Goal: Navigation & Orientation: Find specific page/section

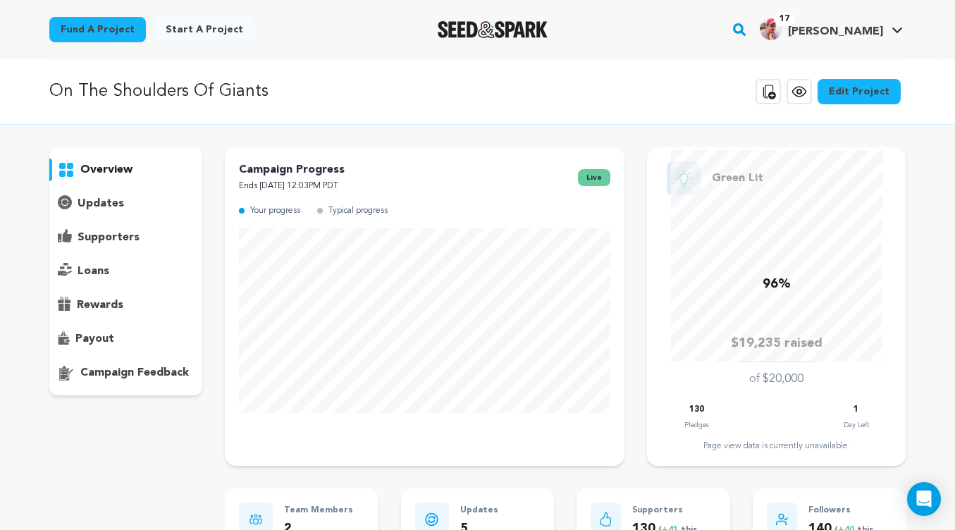
click at [116, 237] on p "supporters" at bounding box center [109, 237] width 62 height 17
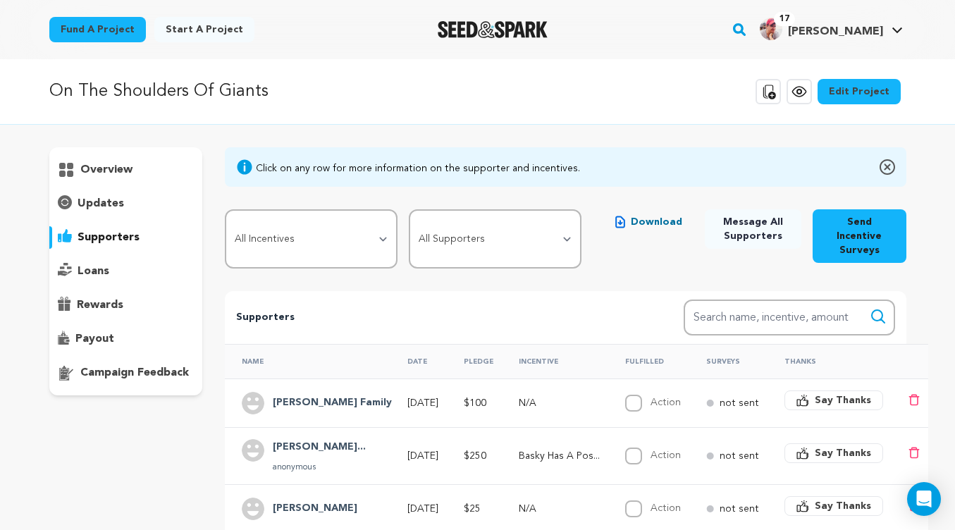
click at [107, 242] on p "supporters" at bounding box center [109, 237] width 62 height 17
click at [106, 171] on p "overview" at bounding box center [106, 169] width 52 height 17
